Goal: Answer question/provide support: Share knowledge or assist other users

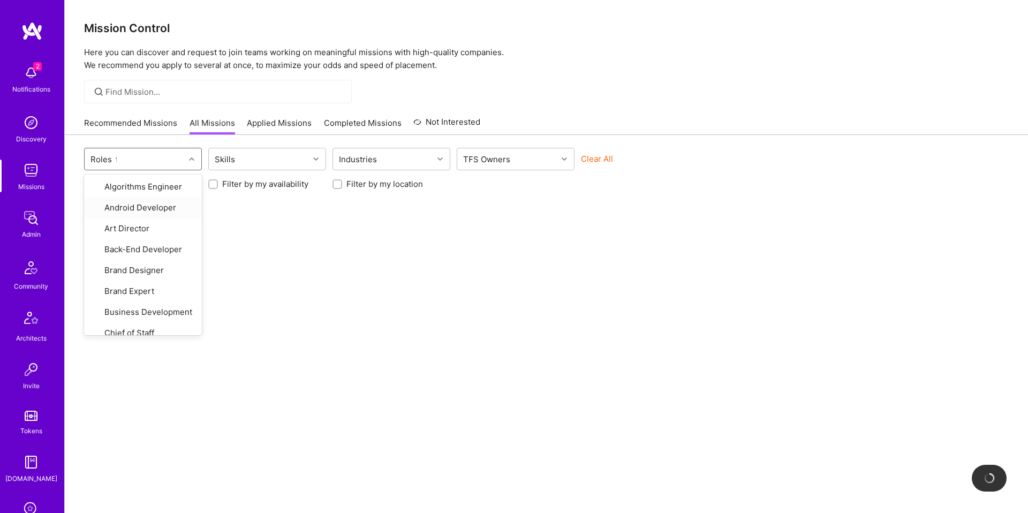
type input "fr"
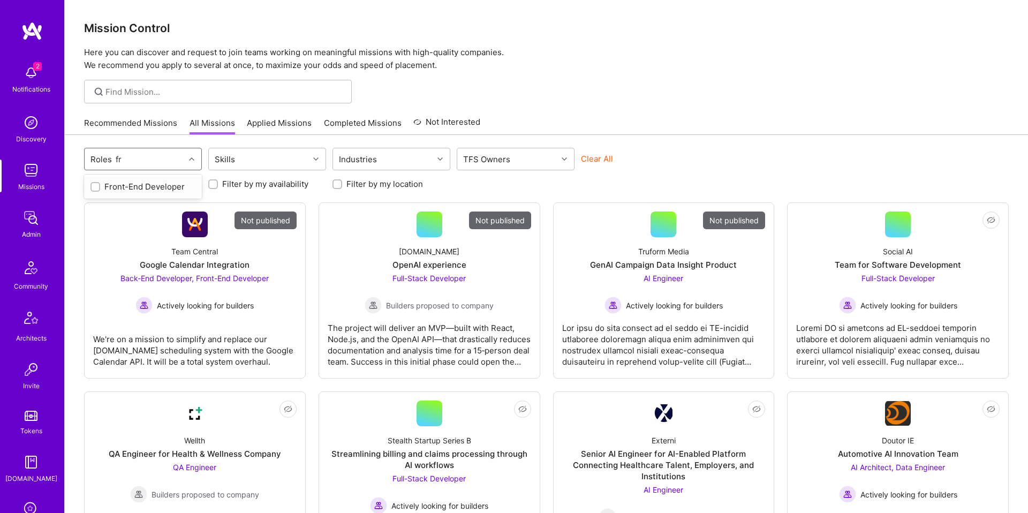
click at [144, 188] on div "Front-End Developer" at bounding box center [142, 186] width 105 height 11
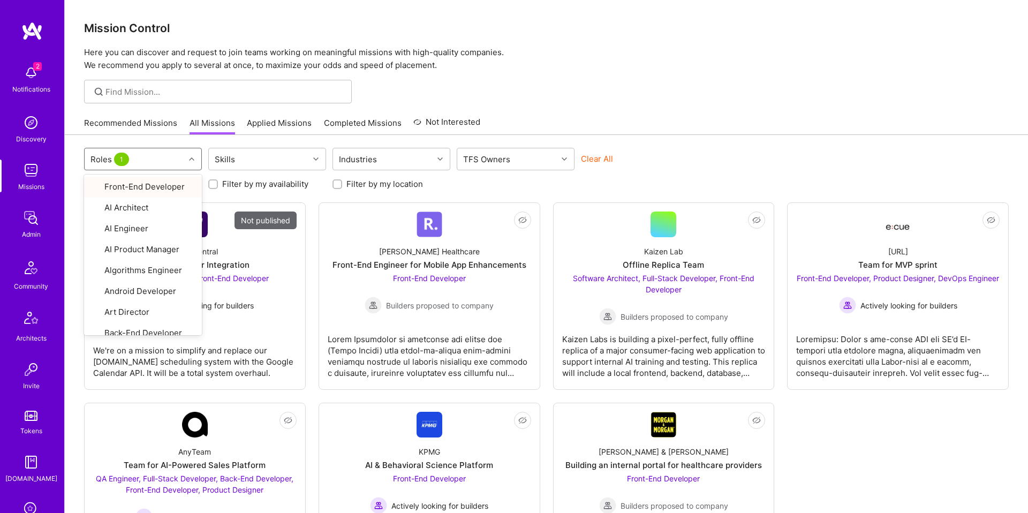
click at [693, 127] on div "Recommended Missions All Missions Applied Missions Completed Missions Not Inter…" at bounding box center [546, 122] width 924 height 23
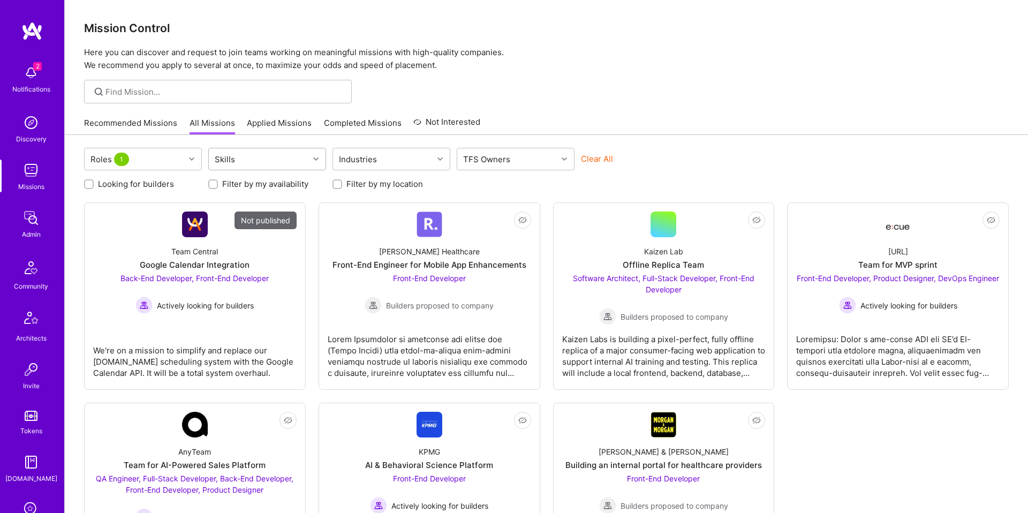
click at [259, 158] on div "Skills" at bounding box center [259, 158] width 100 height 21
type input "reac"
click at [255, 181] on div "React" at bounding box center [267, 186] width 105 height 11
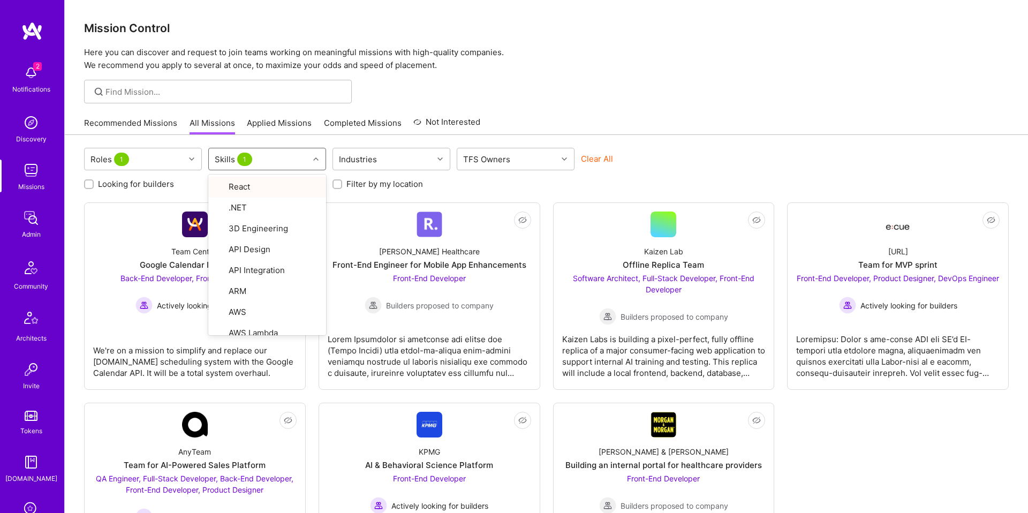
click at [558, 98] on div at bounding box center [546, 92] width 963 height 24
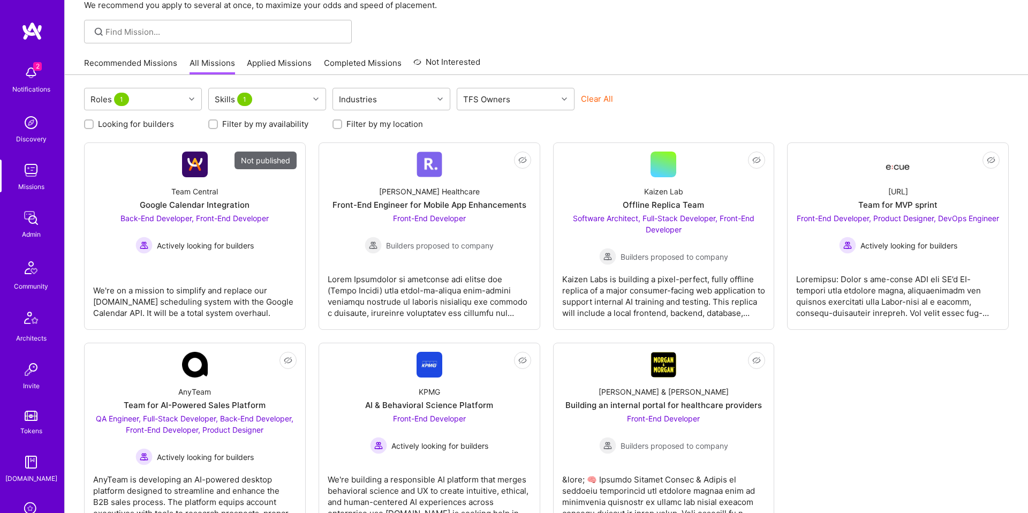
scroll to position [103, 0]
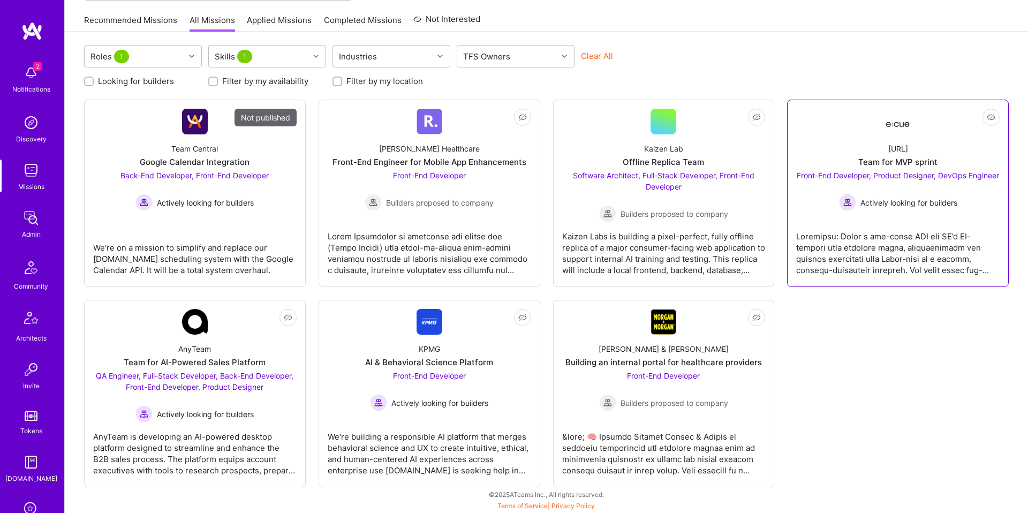
click at [900, 170] on div "Front-End Developer, Product Designer, DevOps Engineer Actively looking for bui…" at bounding box center [897, 190] width 202 height 41
click at [437, 371] on span "Front-End Developer" at bounding box center [429, 375] width 73 height 9
click at [174, 368] on div "Team for AI-Powered Sales Platform" at bounding box center [195, 361] width 142 height 11
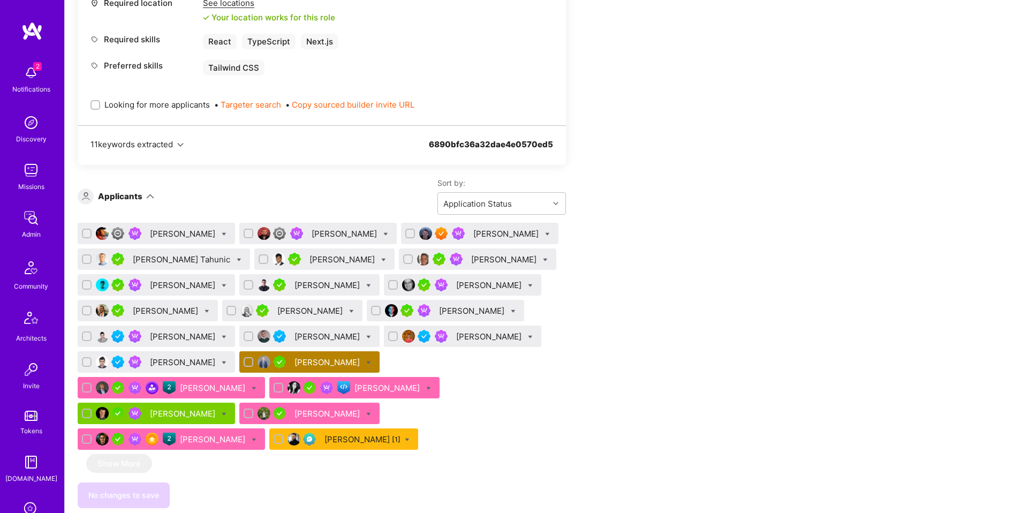
scroll to position [2004, 0]
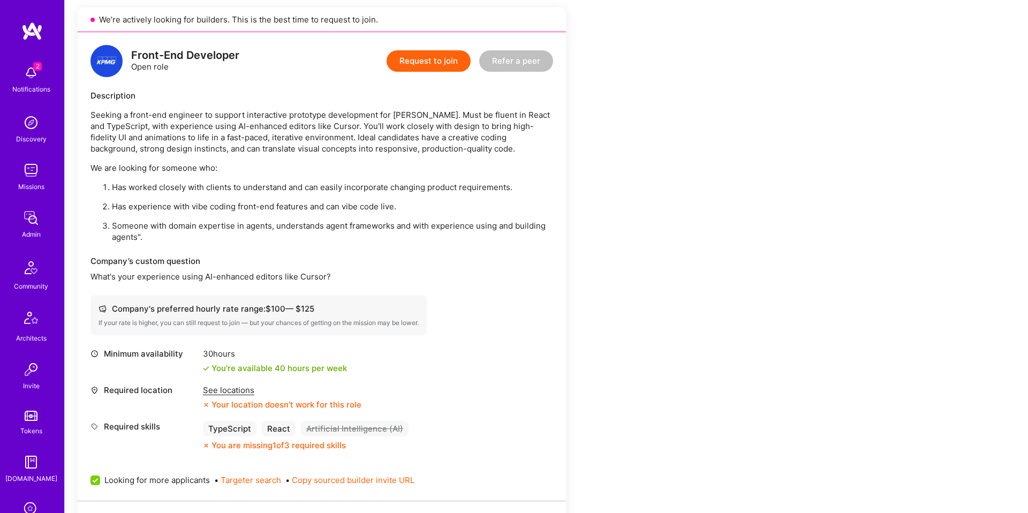
scroll to position [238, 0]
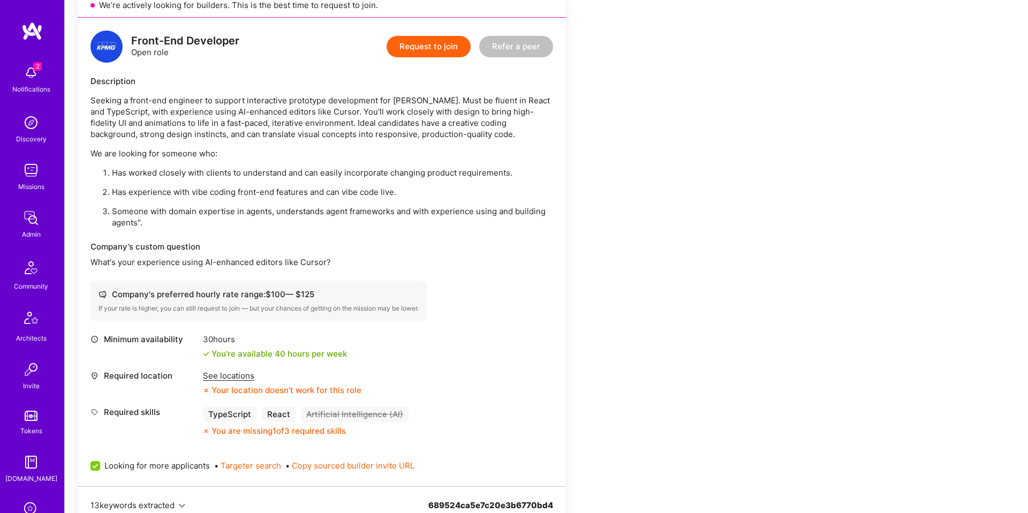
click at [223, 376] on div "See locations" at bounding box center [282, 375] width 158 height 11
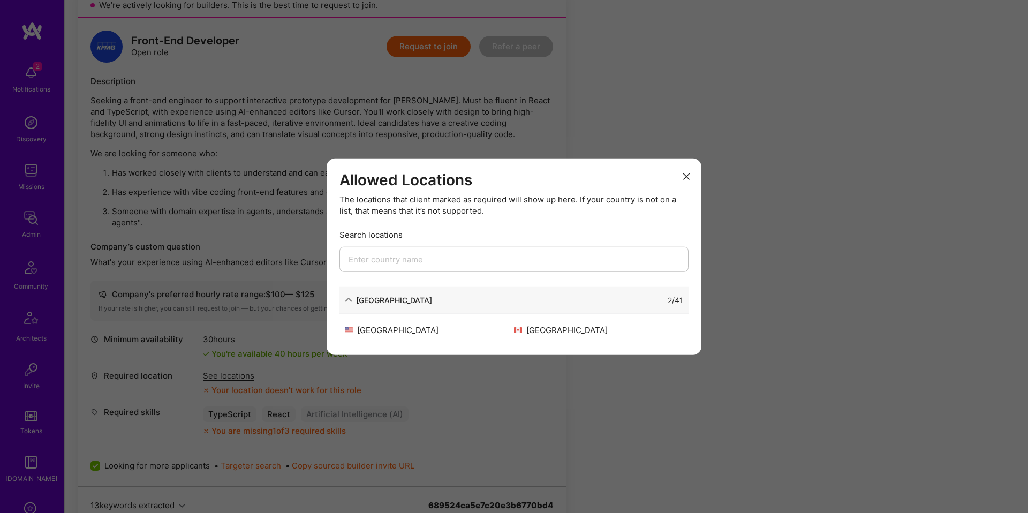
click at [435, 403] on div "Allowed Locations The locations that client marked as required will show up her…" at bounding box center [514, 256] width 1028 height 513
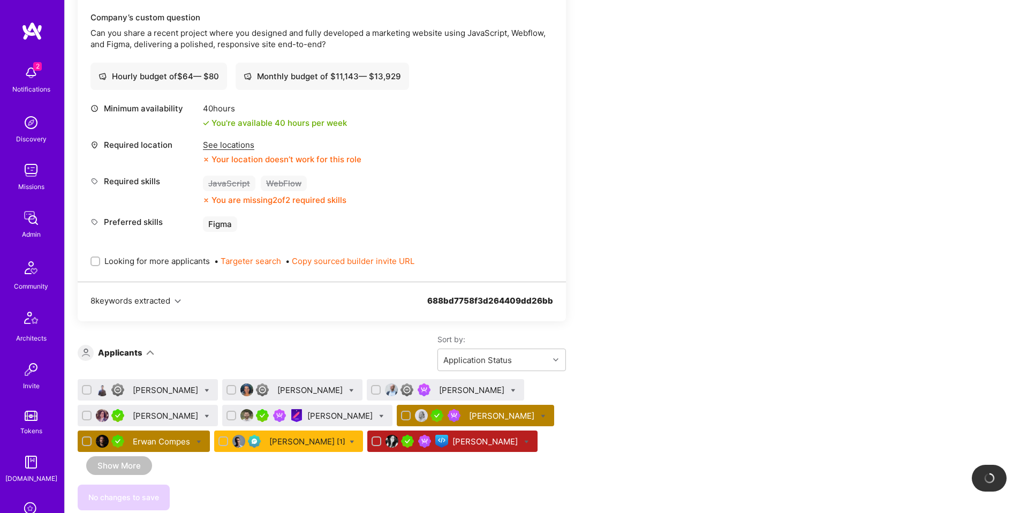
scroll to position [3450, 0]
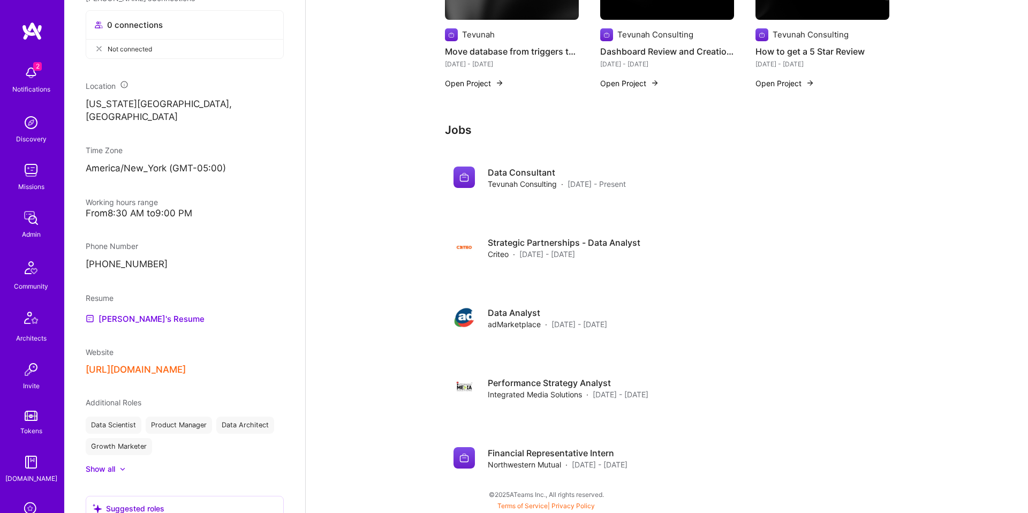
scroll to position [570, 0]
click at [168, 316] on link "[PERSON_NAME]'s Resume" at bounding box center [145, 316] width 119 height 13
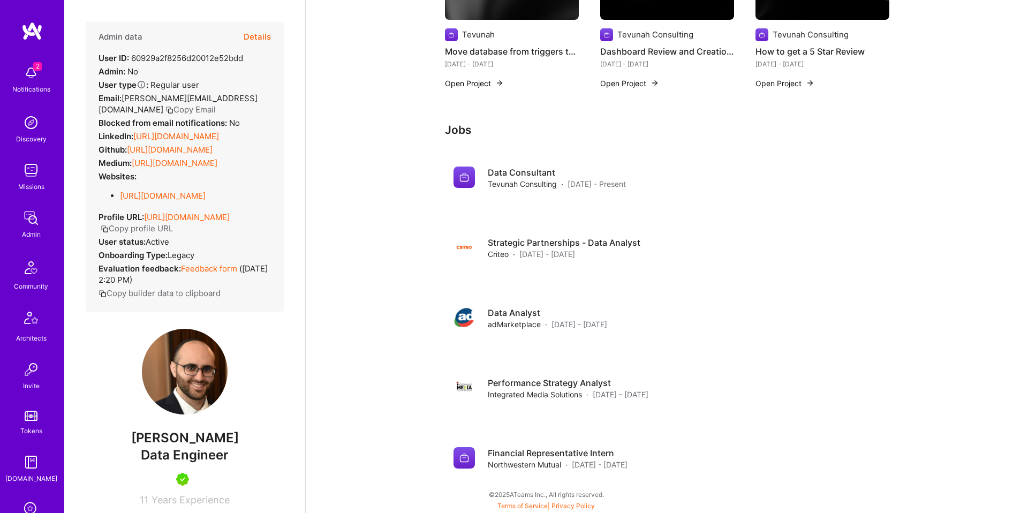
scroll to position [0, 0]
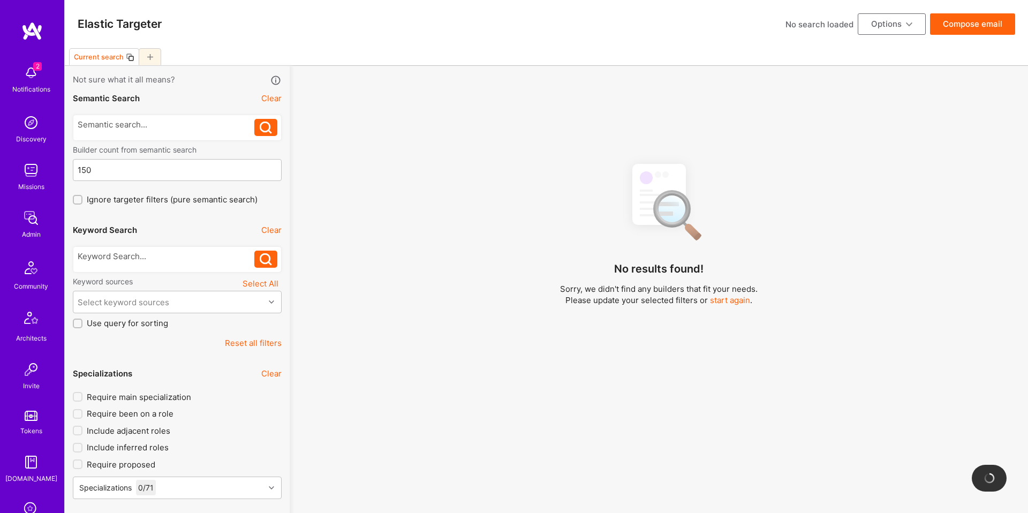
click at [866, 21] on button "Options" at bounding box center [892, 23] width 68 height 21
click at [869, 128] on button "Load Search" at bounding box center [877, 130] width 98 height 27
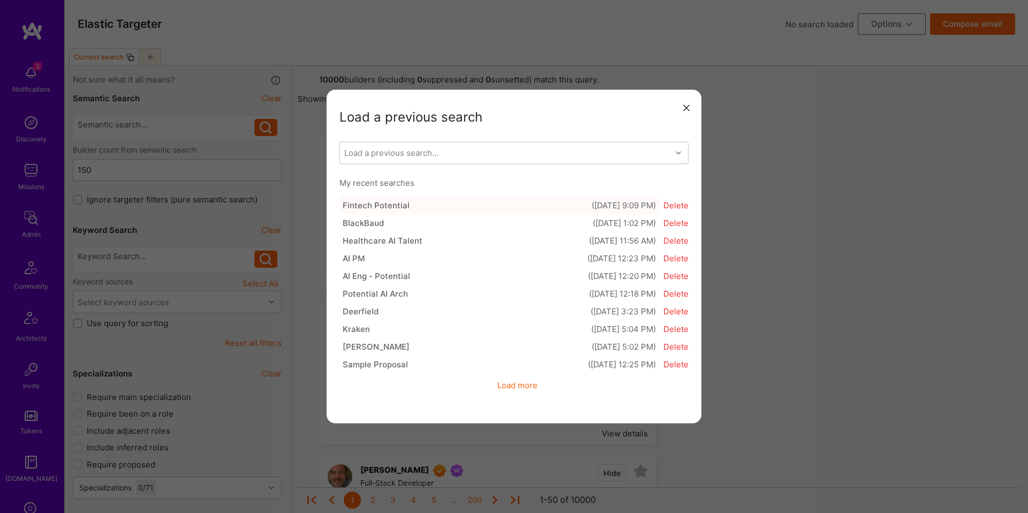
click at [487, 206] on button "Fintech Potential (08/24/2025 9:09 PM)" at bounding box center [499, 205] width 320 height 18
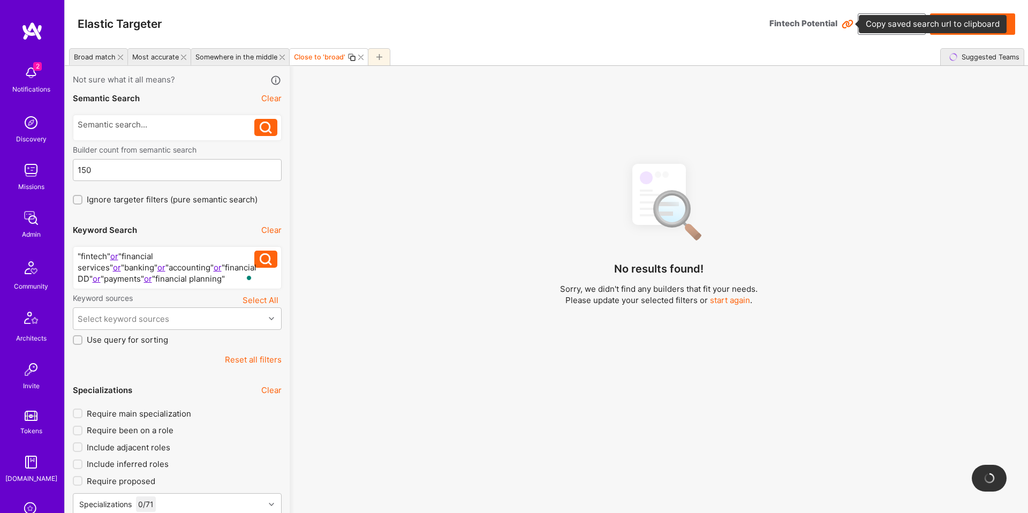
click at [846, 24] on icon at bounding box center [847, 24] width 12 height 12
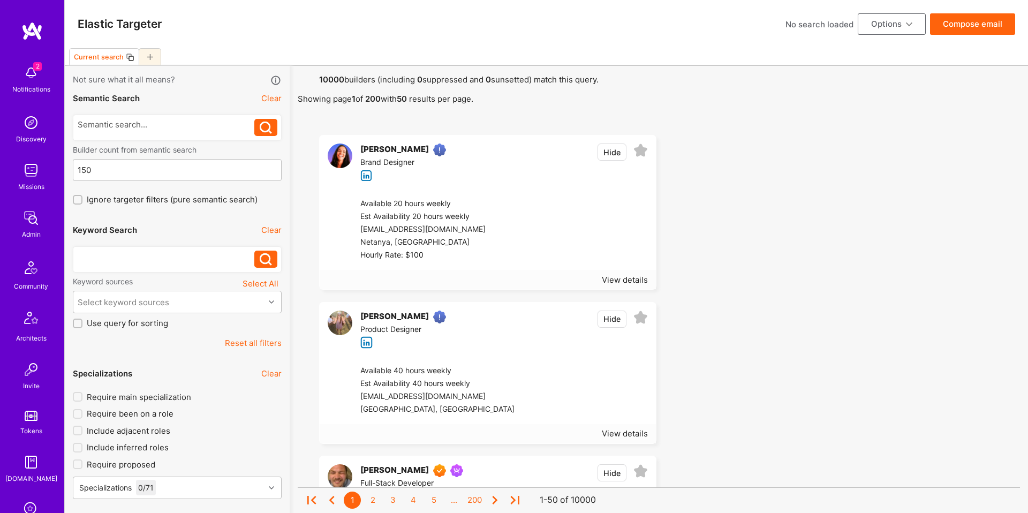
click at [132, 255] on div at bounding box center [166, 256] width 177 height 11
paste div
click at [254, 256] on button at bounding box center [265, 259] width 23 height 17
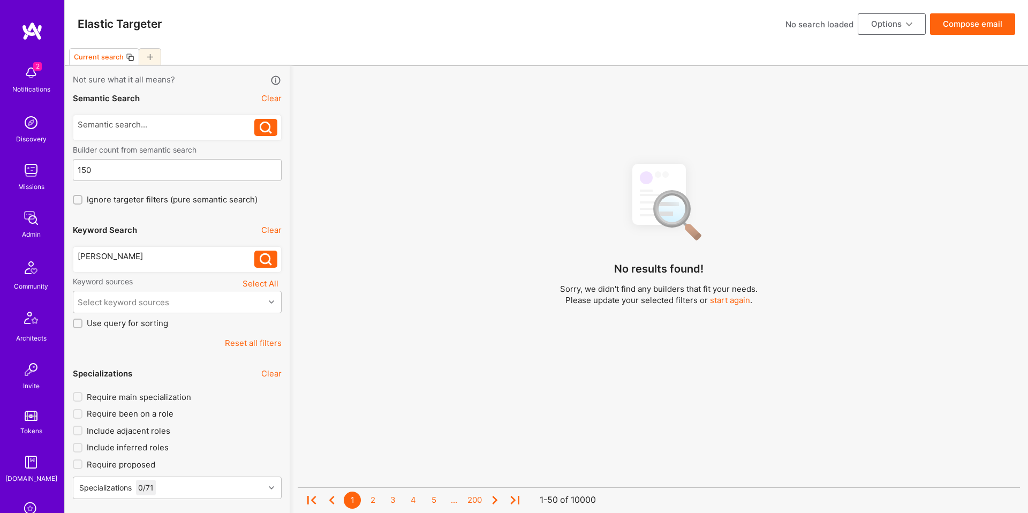
click at [257, 256] on button at bounding box center [265, 259] width 23 height 17
click at [229, 257] on div "Marvin Carlos" at bounding box center [166, 256] width 177 height 11
click at [125, 262] on div "Marvin Carlos" at bounding box center [166, 259] width 177 height 17
click at [122, 257] on div "Marvin Carlos" at bounding box center [166, 256] width 177 height 11
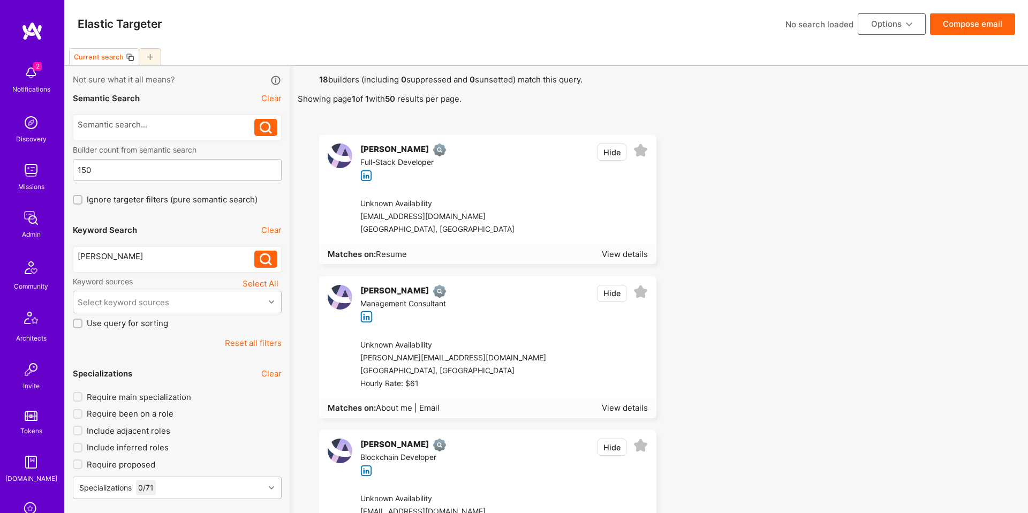
click at [34, 215] on img at bounding box center [30, 217] width 21 height 21
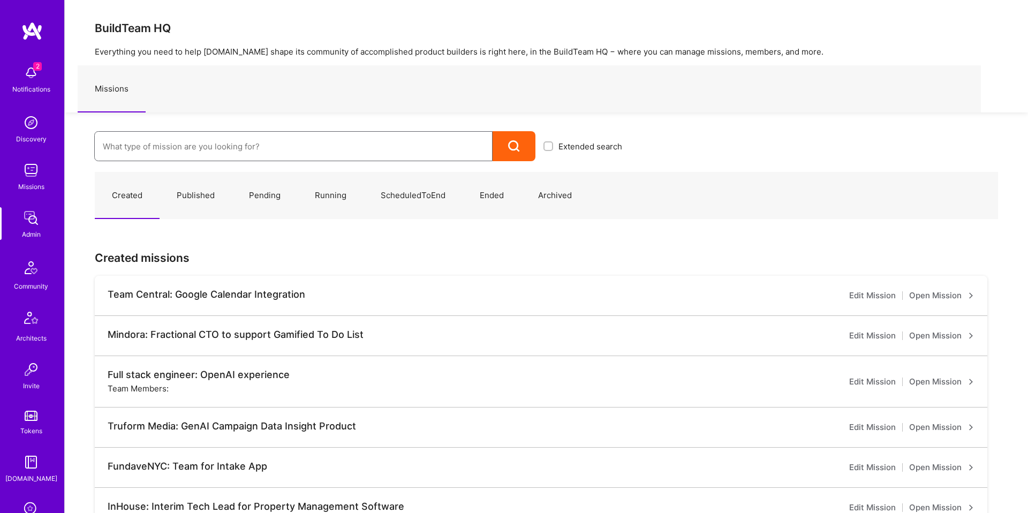
click at [248, 139] on input at bounding box center [293, 146] width 381 height 27
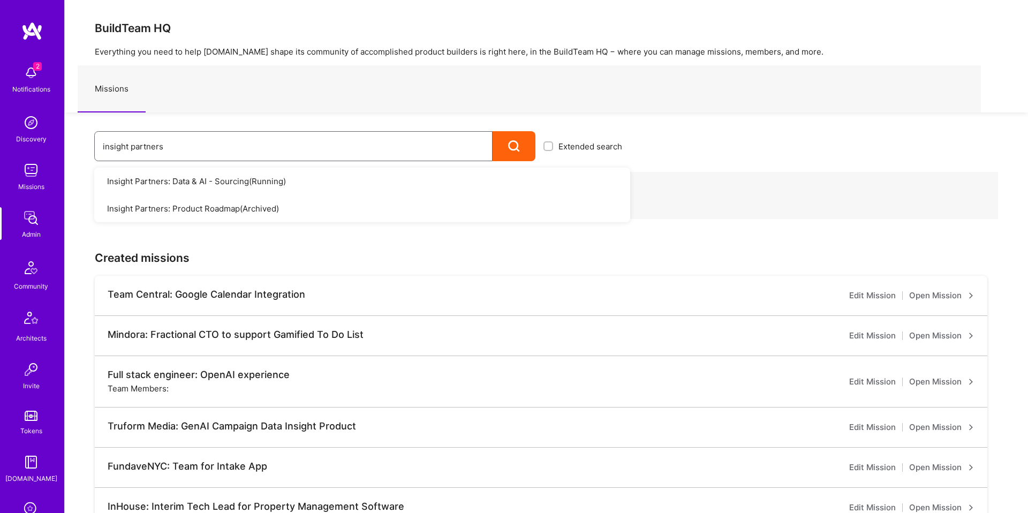
type input "insight partners"
click at [521, 143] on div at bounding box center [513, 146] width 43 height 30
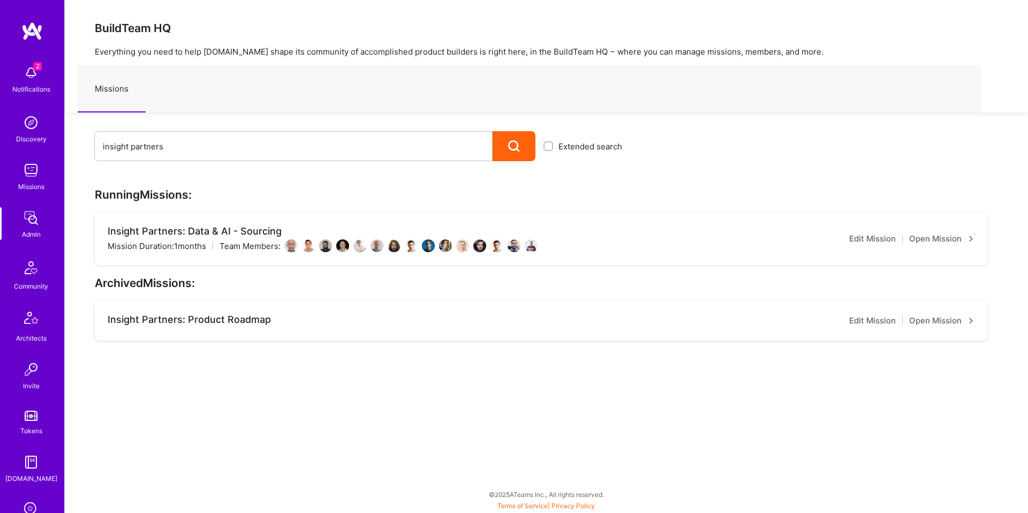
click at [939, 240] on link "Open Mission" at bounding box center [941, 238] width 65 height 13
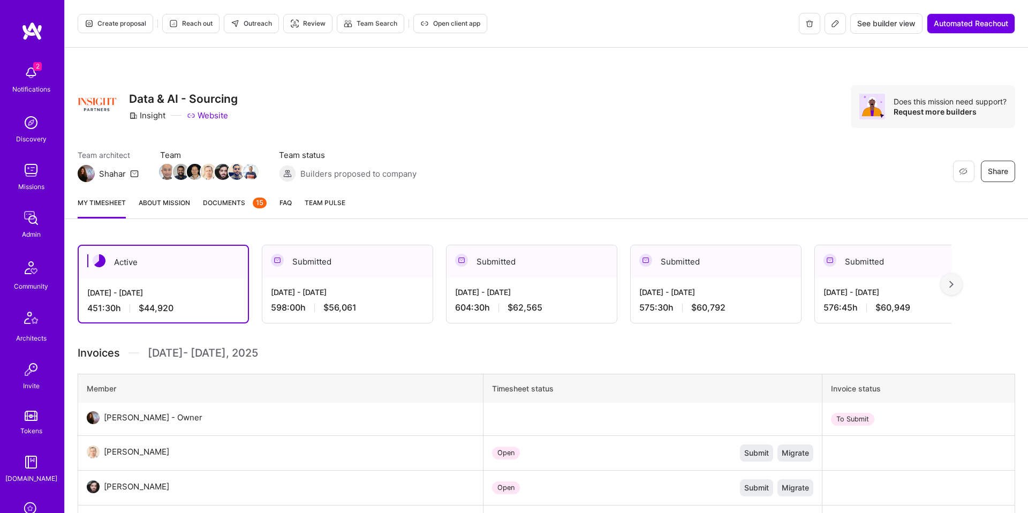
click at [164, 202] on link "About Mission" at bounding box center [164, 207] width 51 height 21
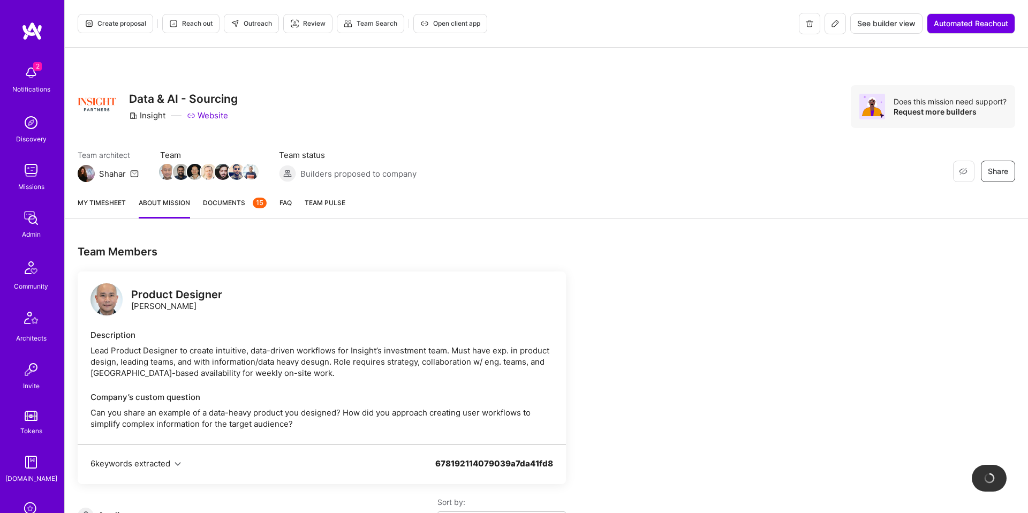
click at [841, 28] on button at bounding box center [834, 23] width 21 height 21
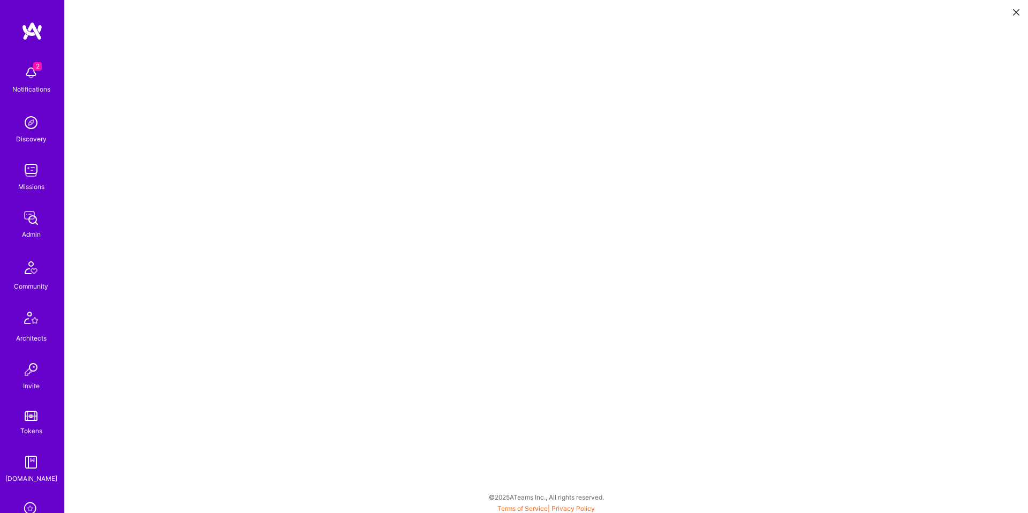
click at [1015, 14] on icon at bounding box center [1016, 12] width 6 height 6
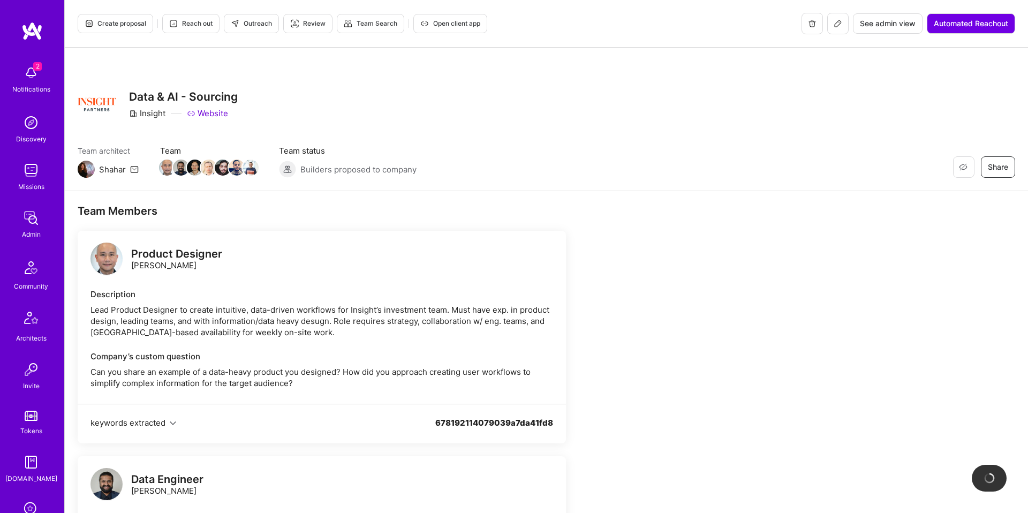
click at [110, 22] on span "Create proposal" at bounding box center [116, 24] width 62 height 10
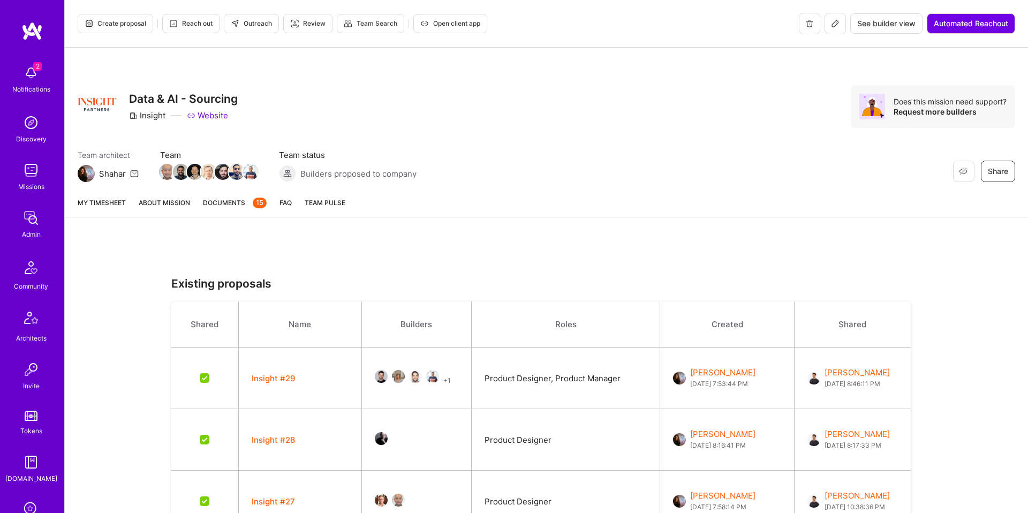
click at [451, 384] on button "+ 1" at bounding box center [446, 380] width 7 height 11
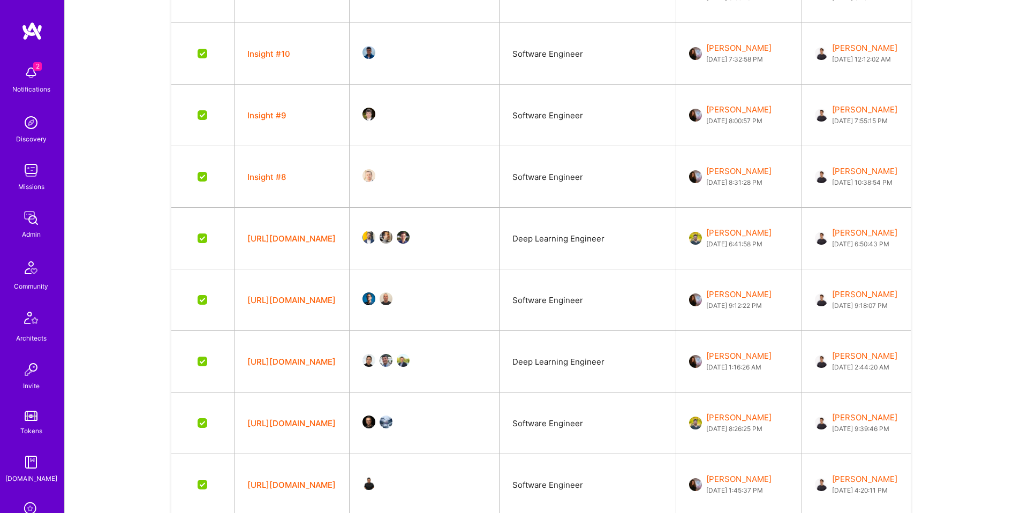
scroll to position [1999, 0]
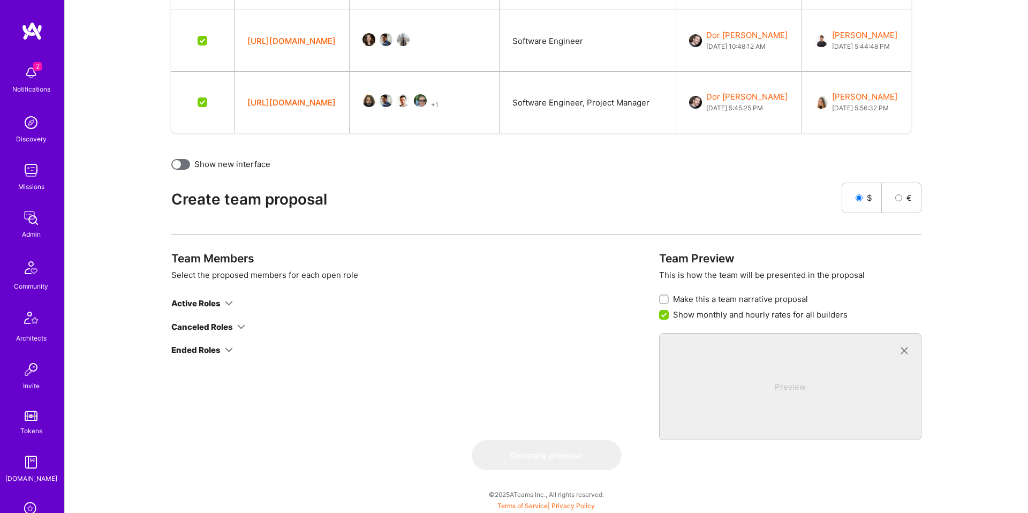
click at [211, 306] on div "Active Roles" at bounding box center [195, 303] width 49 height 11
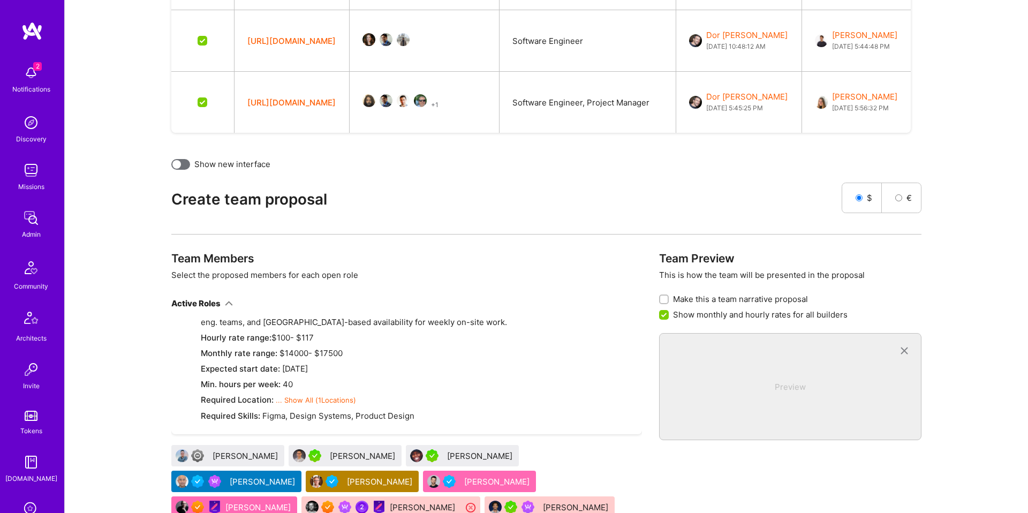
scroll to position [52, 0]
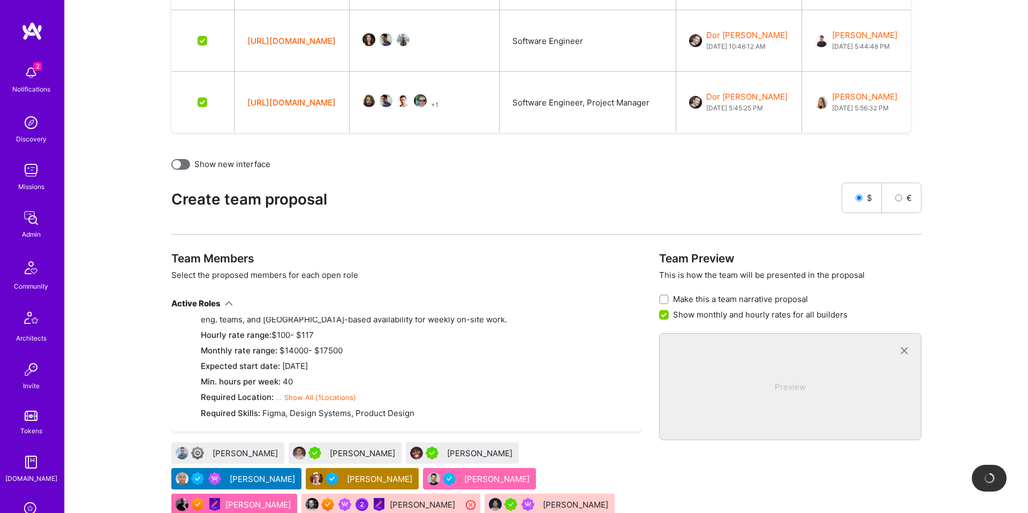
checkbox input "false"
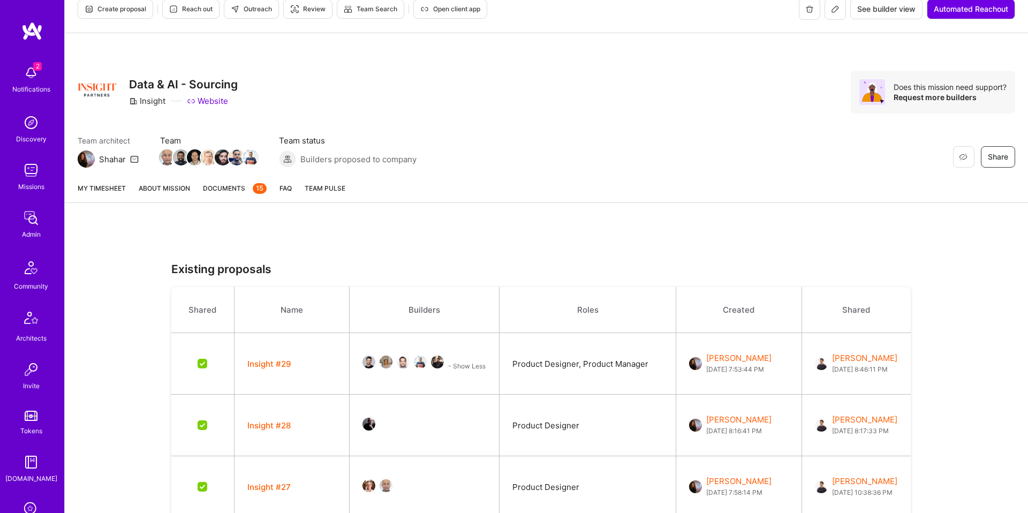
scroll to position [0, 0]
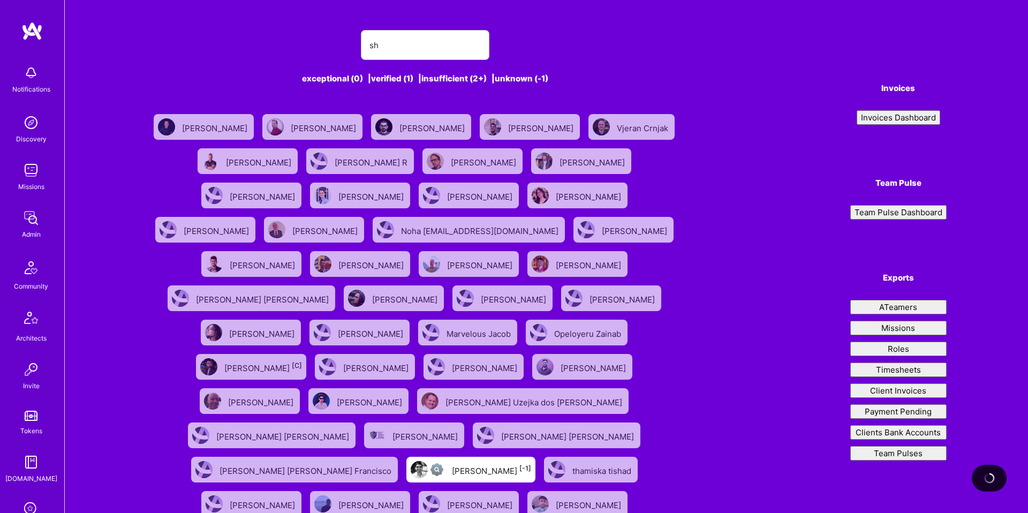
type input "sha"
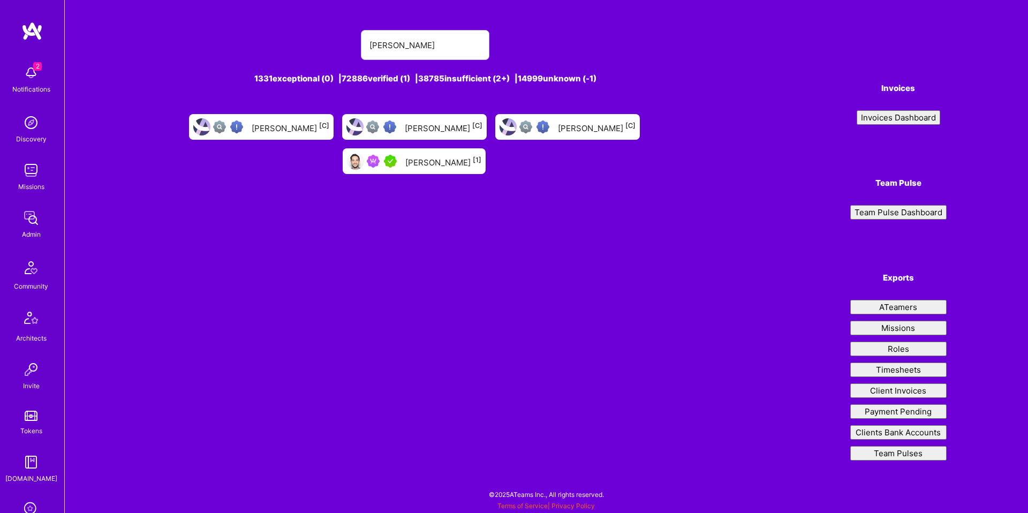
type input "[PERSON_NAME]"
click at [481, 154] on div "[PERSON_NAME] [1]" at bounding box center [443, 161] width 76 height 14
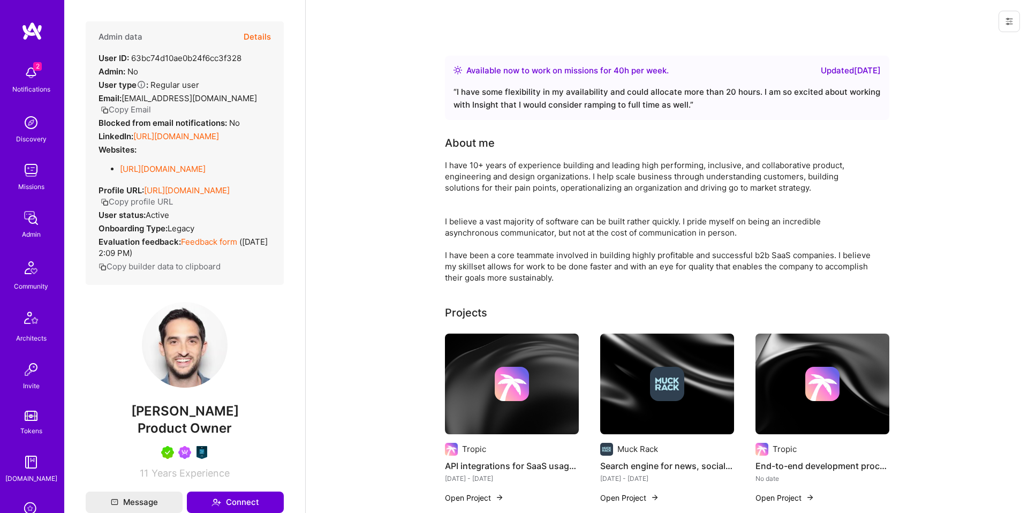
click at [141, 109] on button "Copy Email" at bounding box center [126, 109] width 50 height 11
click at [202, 272] on button "Copy builder data to clipboard" at bounding box center [159, 266] width 122 height 11
click at [264, 42] on button "Details" at bounding box center [257, 36] width 27 height 31
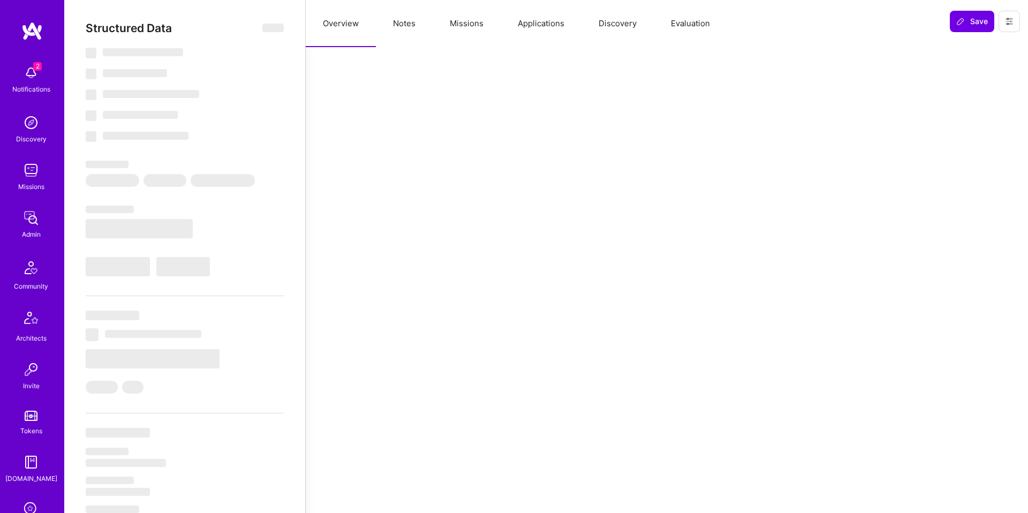
click at [523, 26] on button "Applications" at bounding box center [540, 23] width 81 height 47
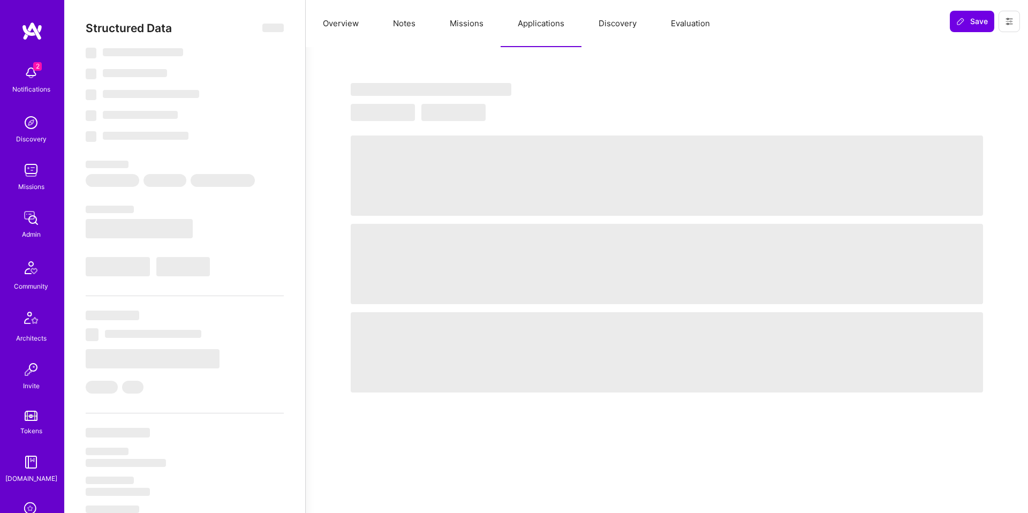
select select "Right Now"
select select "5"
select select "7"
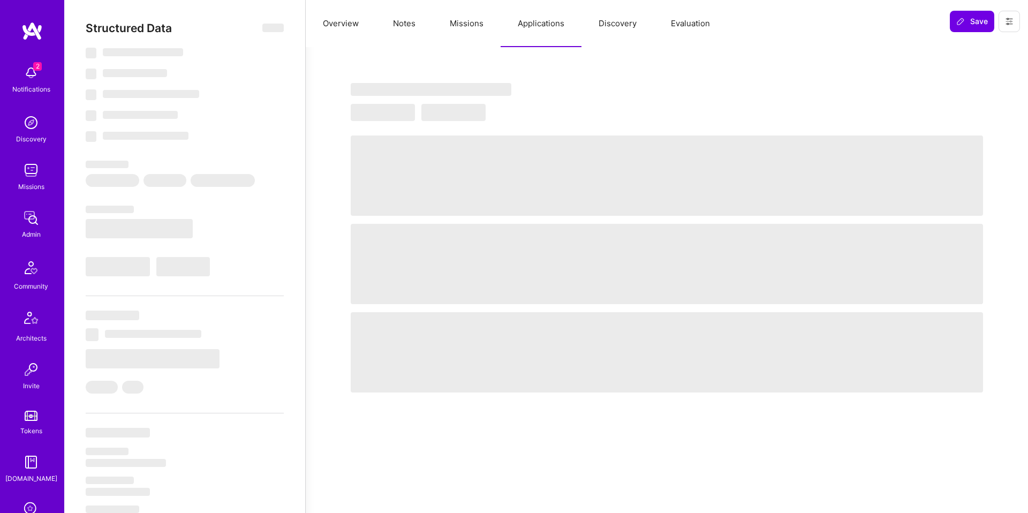
select select "US"
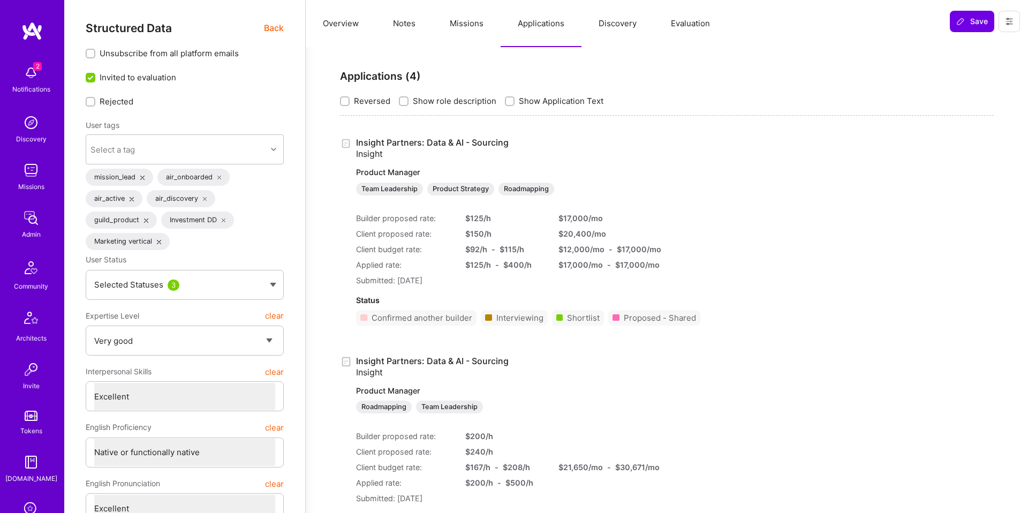
click at [465, 42] on button "Missions" at bounding box center [466, 23] width 68 height 47
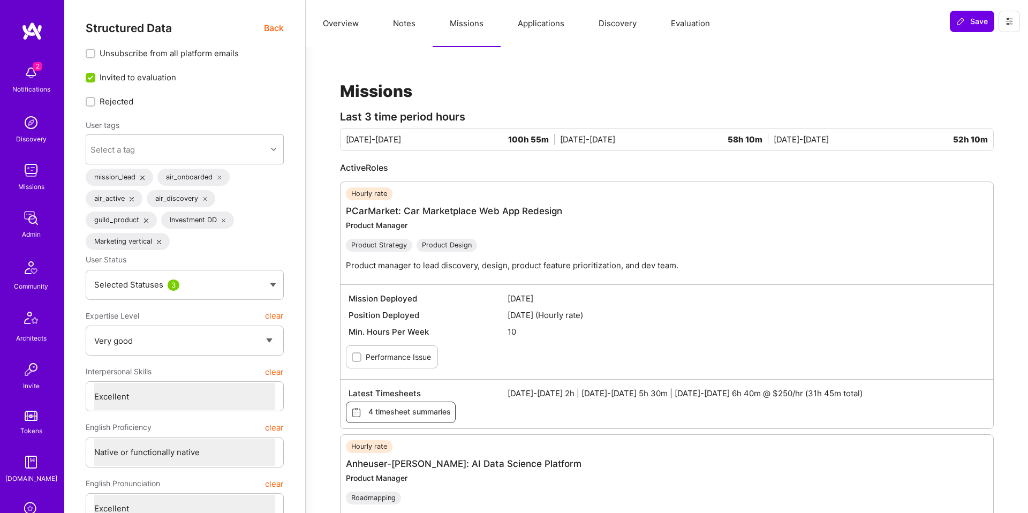
click at [280, 26] on span "Back" at bounding box center [274, 27] width 20 height 13
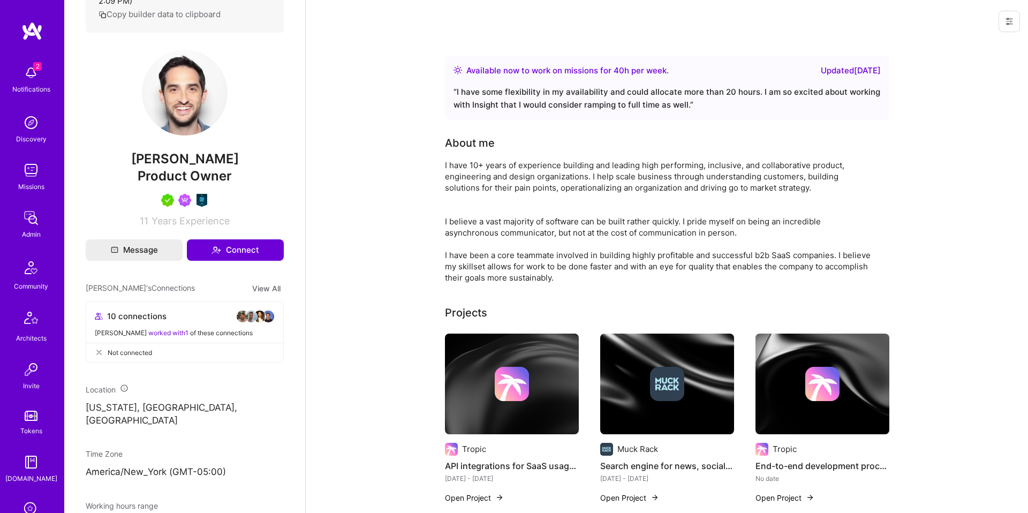
scroll to position [252, 0]
